Goal: Find specific page/section: Find specific page/section

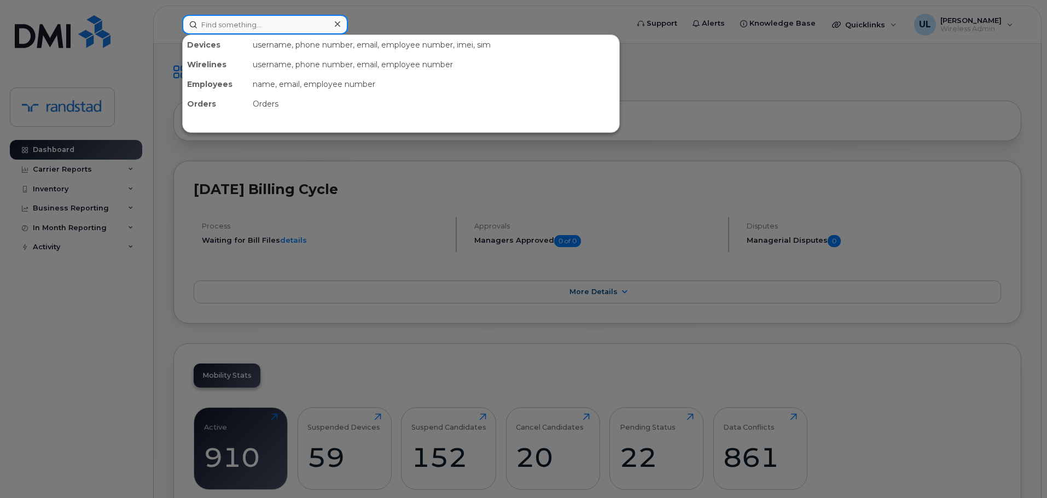
click at [299, 24] on input at bounding box center [265, 25] width 166 height 20
paste input "[PERSON_NAME]"
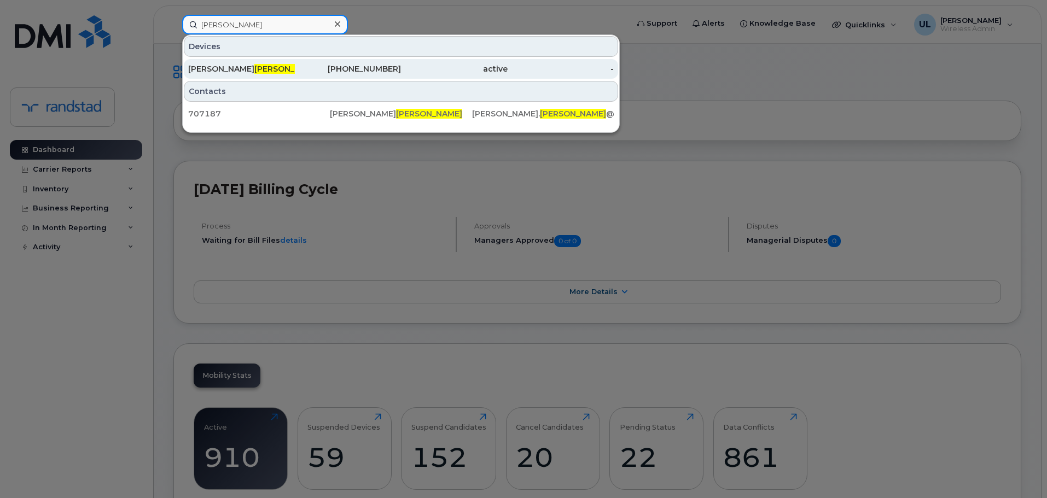
type input "[PERSON_NAME]"
click at [272, 68] on span "[PERSON_NAME]" at bounding box center [287, 69] width 66 height 10
